Goal: Information Seeking & Learning: Check status

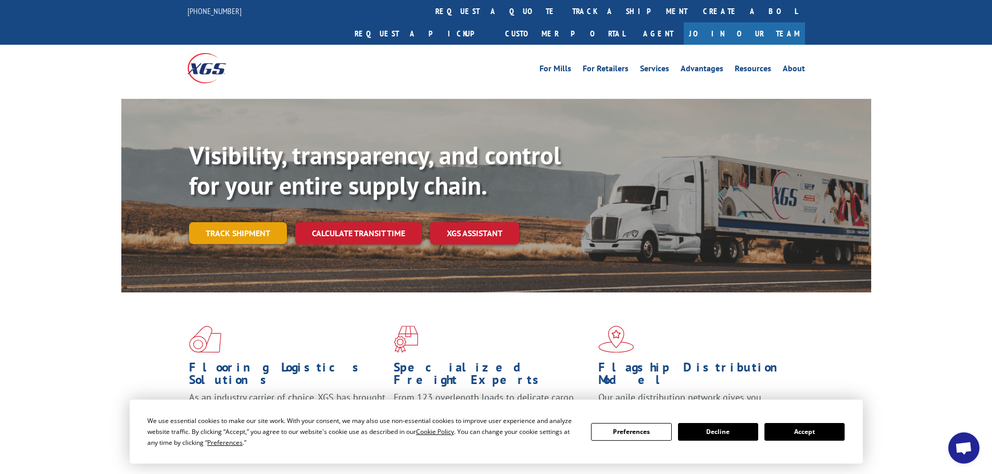
click at [228, 222] on link "Track shipment" at bounding box center [238, 233] width 98 height 22
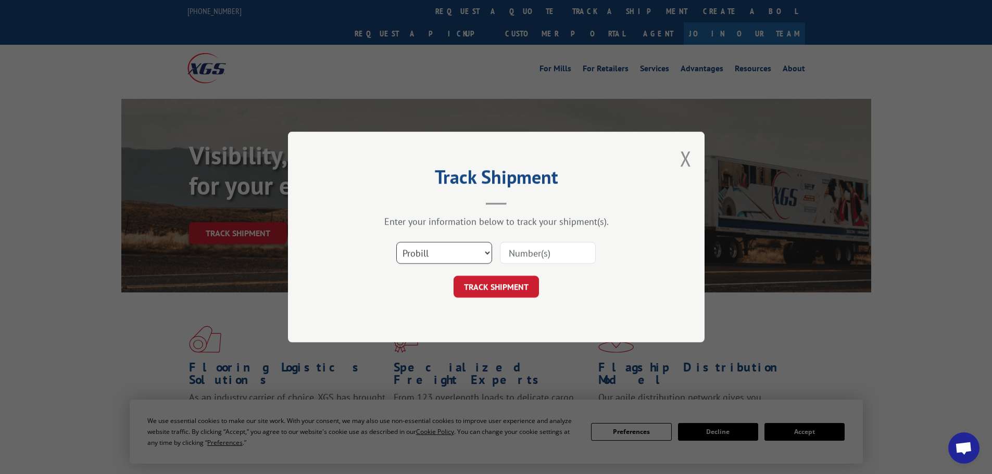
click at [440, 249] on select "Select category... Probill BOL PO" at bounding box center [444, 253] width 96 height 22
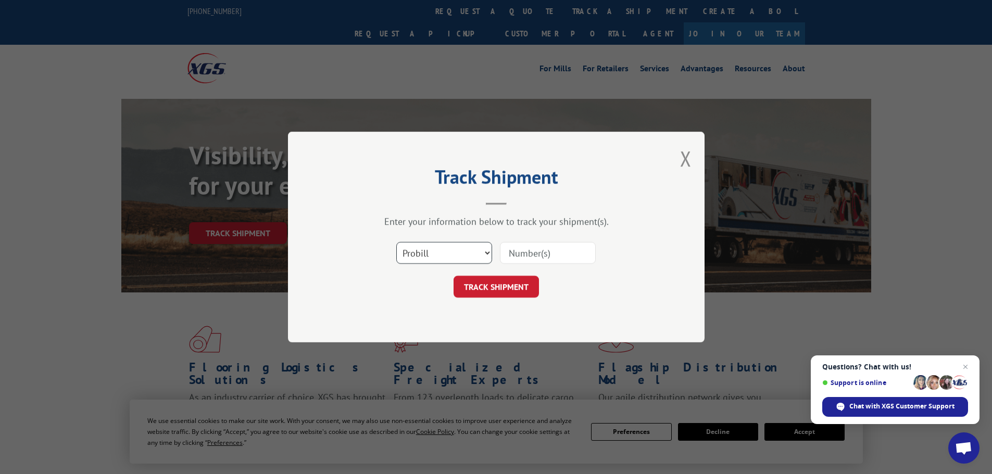
select select "bol"
click at [396, 242] on select "Select category... Probill BOL PO" at bounding box center [444, 253] width 96 height 22
click at [530, 252] on input at bounding box center [548, 253] width 96 height 22
paste input "6046298"
type input "6046298"
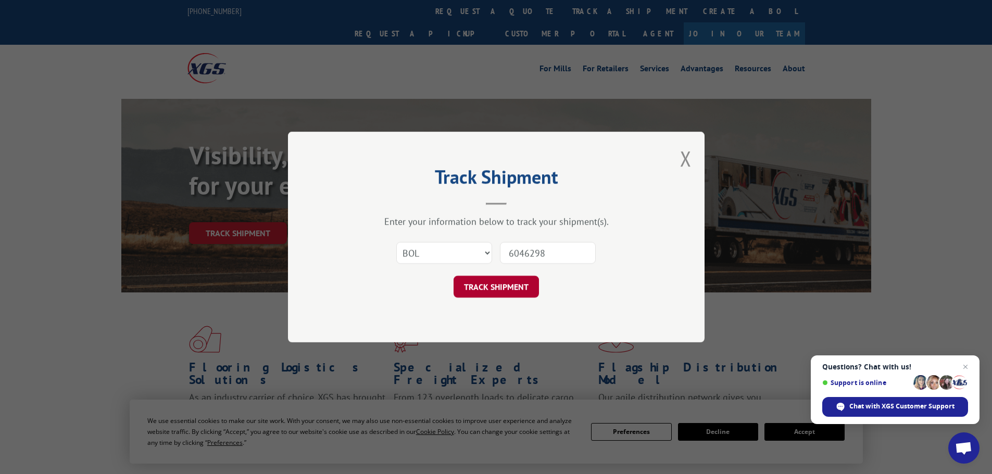
click at [496, 286] on button "TRACK SHIPMENT" at bounding box center [495, 287] width 85 height 22
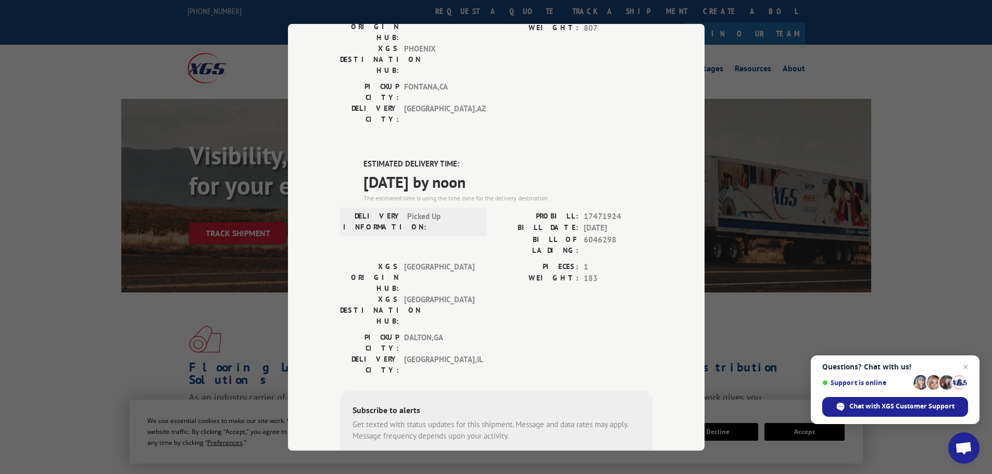
scroll to position [128, 0]
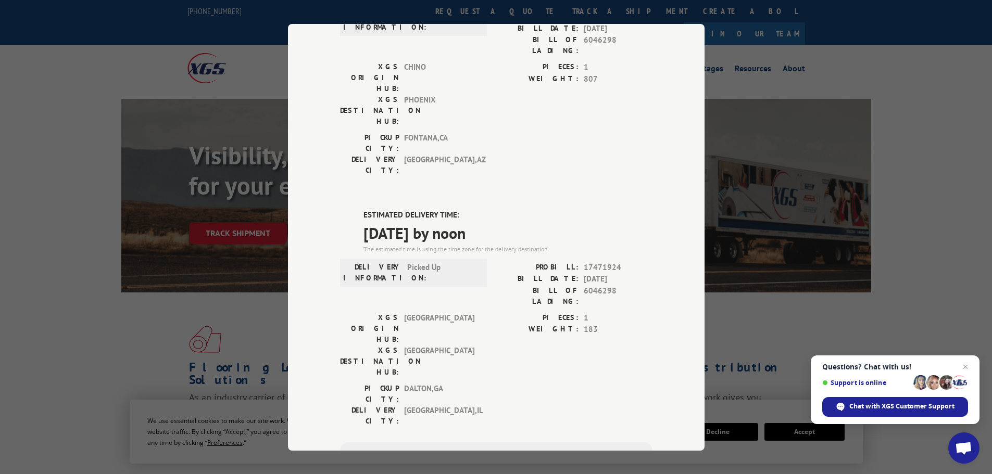
drag, startPoint x: 359, startPoint y: 163, endPoint x: 517, endPoint y: 192, distance: 160.8
click at [517, 209] on div "ESTIMATED DELIVERY TIME: [DATE] by noon The estimated time is using the time zo…" at bounding box center [507, 231] width 289 height 45
copy div "ESTIMATED DELIVERY TIME: [DATE] by noon"
